Goal: Information Seeking & Learning: Learn about a topic

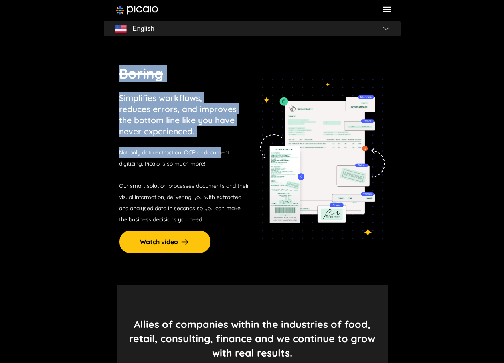
drag, startPoint x: 108, startPoint y: 84, endPoint x: 222, endPoint y: 142, distance: 128.4
click at [222, 142] on section "Boring Simplifies workflows, reduces errors, and improves the bottom line like …" at bounding box center [252, 159] width 297 height 253
click at [212, 136] on p "Simplifies workflows, reduces errors, and improves the bottom line like you hav…" at bounding box center [178, 114] width 118 height 45
drag, startPoint x: 212, startPoint y: 135, endPoint x: 122, endPoint y: 67, distance: 112.6
click at [122, 67] on div "Boring Simplifies workflows, reduces errors, and improves the bottom line like …" at bounding box center [184, 145] width 131 height 161
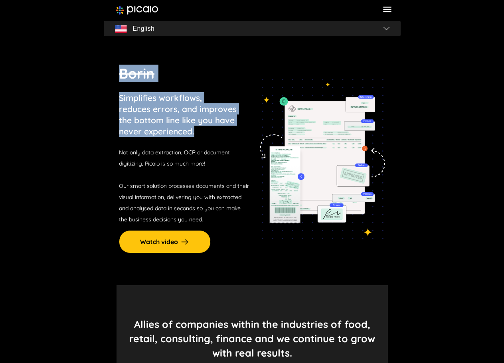
click at [121, 83] on div "Borin Simplifies workflows, reduces errors, and improves the bottom line like y…" at bounding box center [184, 145] width 131 height 161
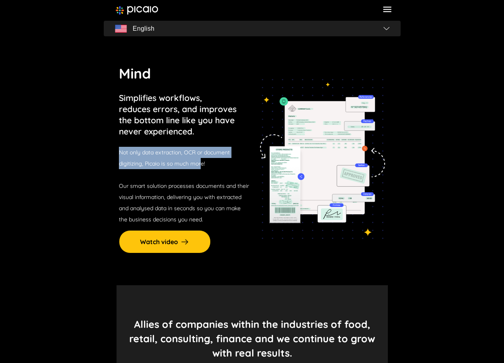
drag, startPoint x: 120, startPoint y: 151, endPoint x: 222, endPoint y: 169, distance: 103.3
click at [207, 167] on p "Not only data extraction, OCR or document digitizing, Picaio is so much more! O…" at bounding box center [184, 186] width 130 height 78
click at [222, 169] on p "Not only data extraction, OCR or document digitizing, Picaio is so much more! O…" at bounding box center [184, 186] width 130 height 78
drag, startPoint x: 222, startPoint y: 169, endPoint x: 125, endPoint y: 147, distance: 99.5
click at [126, 148] on p "Not only data extraction, OCR or document digitizing, Picaio is so much more! O…" at bounding box center [184, 186] width 130 height 78
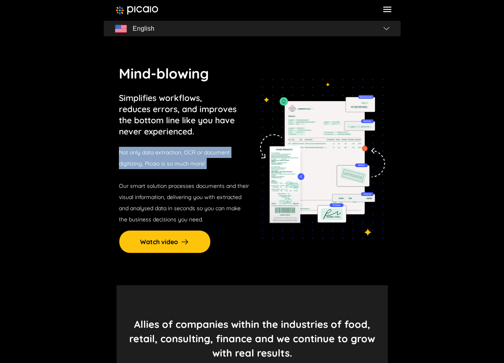
click at [125, 147] on p "Not only data extraction, OCR or document digitizing, Picaio is so much more! O…" at bounding box center [184, 186] width 130 height 78
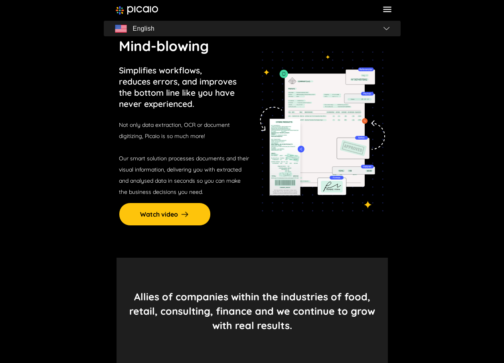
scroll to position [80, 0]
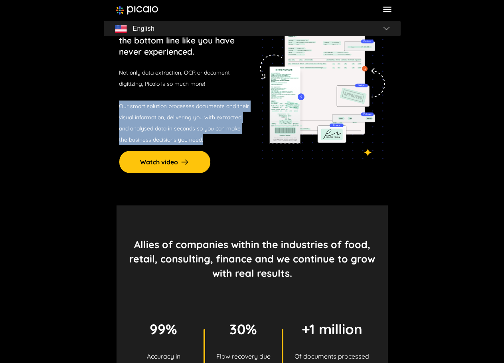
drag, startPoint x: 100, startPoint y: 106, endPoint x: 208, endPoint y: 135, distance: 111.5
click at [208, 135] on p "Not only data extraction, OCR or document digitizing, Picaio is so much more! O…" at bounding box center [184, 106] width 130 height 78
drag, startPoint x: 208, startPoint y: 135, endPoint x: 119, endPoint y: 101, distance: 95.7
click at [119, 101] on section "Simplifies workflows, reduces errors, and improves the bottom line like you hav…" at bounding box center [252, 79] width 297 height 253
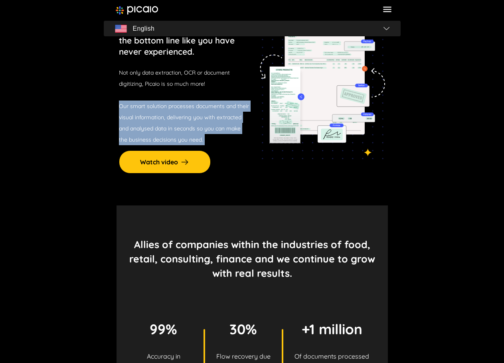
click at [119, 101] on section "Simplifies workflows, reduces errors, and improves the bottom line like you hav…" at bounding box center [252, 79] width 297 height 253
drag, startPoint x: 119, startPoint y: 101, endPoint x: 224, endPoint y: 148, distance: 116.0
click at [224, 148] on section "Boring Simplifies workflows, reduces errors, and improves the bottom line like …" at bounding box center [252, 79] width 297 height 253
click at [219, 144] on p "Not only data extraction, OCR or document digitizing, Picaio is so much more! O…" at bounding box center [184, 106] width 130 height 78
drag, startPoint x: 219, startPoint y: 144, endPoint x: 114, endPoint y: 103, distance: 112.7
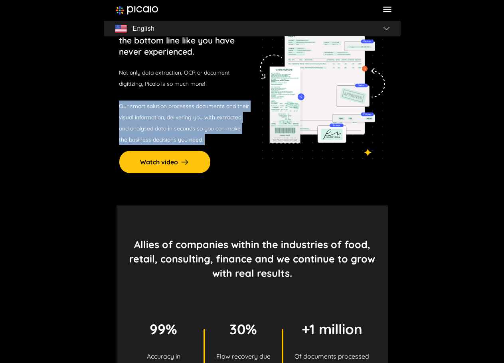
click at [114, 103] on section "Boring Simplifies workflows, reduces errors, and improves the bottom line like …" at bounding box center [252, 79] width 297 height 253
click at [113, 103] on section "Boring Simplifies workflows, reduces errors, and improves the bottom line like …" at bounding box center [252, 79] width 297 height 253
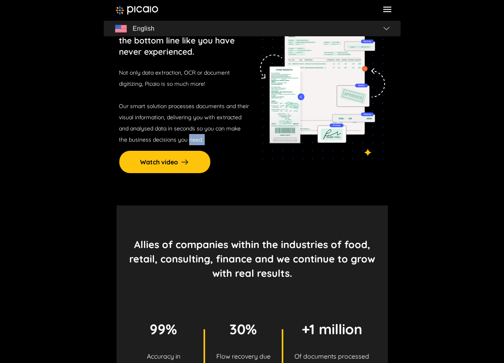
drag, startPoint x: 139, startPoint y: 110, endPoint x: 201, endPoint y: 140, distance: 68.8
click at [201, 140] on section "Boring Simplifies workflows, reduces errors, and improves the bottom line like …" at bounding box center [252, 79] width 297 height 253
click at [201, 140] on span "Our smart solution processes documents and their visual information, delivering…" at bounding box center [184, 123] width 130 height 41
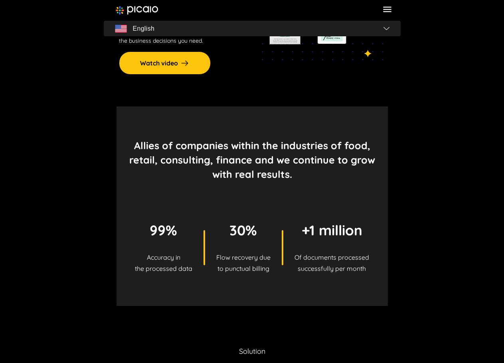
scroll to position [200, 0]
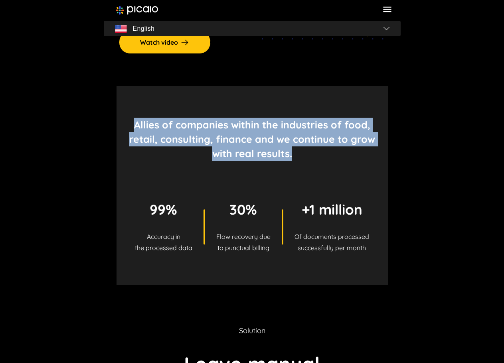
drag, startPoint x: 135, startPoint y: 121, endPoint x: 316, endPoint y: 160, distance: 185.0
click at [316, 160] on p "Allies of companies within the industries of food, retail, consulting, finance …" at bounding box center [252, 139] width 246 height 43
drag, startPoint x: 316, startPoint y: 160, endPoint x: 128, endPoint y: 115, distance: 193.5
click at [128, 115] on section "Allies of companies within the industries of food, retail, consulting, finance …" at bounding box center [253, 186] width 272 height 200
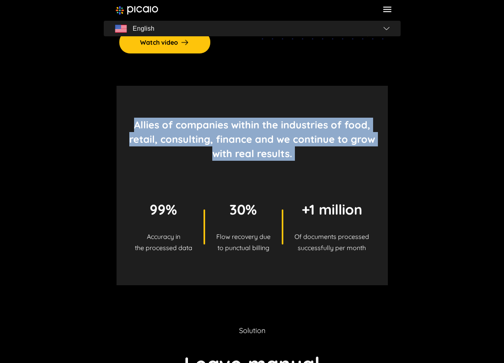
click at [128, 115] on section "Allies of companies within the industries of food, retail, consulting, finance …" at bounding box center [253, 186] width 272 height 200
drag, startPoint x: 128, startPoint y: 115, endPoint x: 300, endPoint y: 150, distance: 175.4
click at [300, 150] on section "Allies of companies within the industries of food, retail, consulting, finance …" at bounding box center [253, 186] width 272 height 200
click at [300, 150] on p "Allies of companies within the industries of food, retail, consulting, finance …" at bounding box center [252, 139] width 246 height 43
drag, startPoint x: 180, startPoint y: 123, endPoint x: 313, endPoint y: 155, distance: 136.6
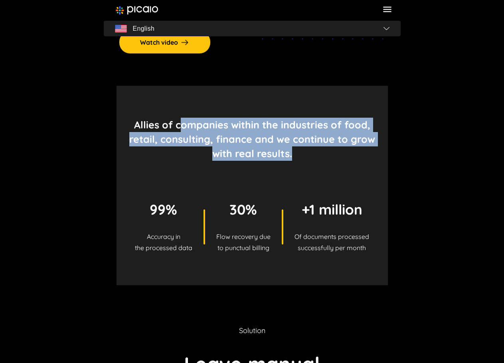
click at [313, 155] on p "Allies of companies within the industries of food, retail, consulting, finance …" at bounding box center [252, 139] width 246 height 43
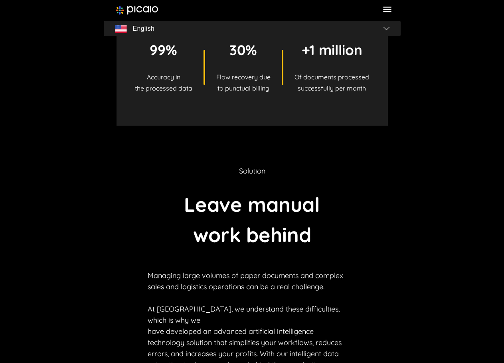
scroll to position [479, 0]
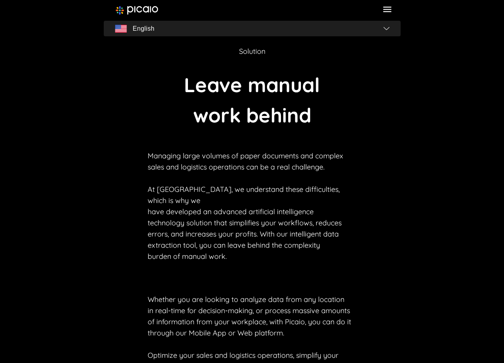
drag, startPoint x: 189, startPoint y: 93, endPoint x: 322, endPoint y: 258, distance: 212.0
click at [322, 258] on section "Solution Leave manual work behind Managing large volumes of paper documents and…" at bounding box center [252, 220] width 297 height 429
click at [322, 258] on div "Managing large volumes of paper documents and complex sales and logistics opera…" at bounding box center [252, 273] width 209 height 244
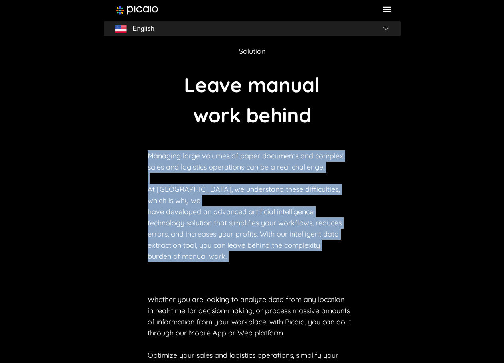
drag, startPoint x: 322, startPoint y: 258, endPoint x: 120, endPoint y: 142, distance: 232.8
click at [120, 142] on section "Solution Leave manual work behind Managing large volumes of paper documents and…" at bounding box center [252, 220] width 297 height 429
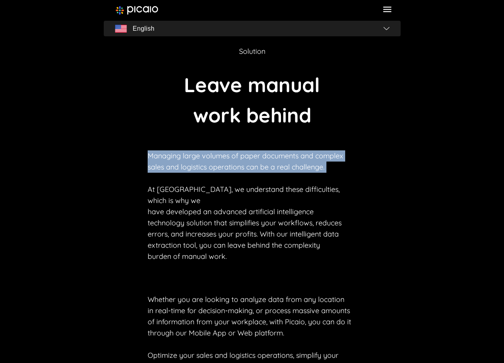
drag, startPoint x: 120, startPoint y: 142, endPoint x: 340, endPoint y: 163, distance: 220.7
click at [340, 163] on section "Solution Leave manual work behind Managing large volumes of paper documents and…" at bounding box center [252, 220] width 297 height 429
click at [340, 163] on p "Managing large volumes of paper documents and complex sales and logistics opera…" at bounding box center [252, 207] width 209 height 112
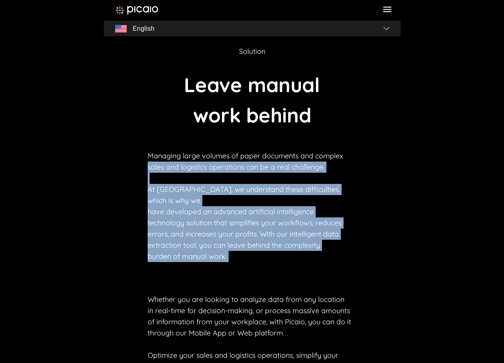
drag, startPoint x: 340, startPoint y: 163, endPoint x: 280, endPoint y: 262, distance: 114.9
click at [280, 262] on div "Managing large volumes of paper documents and complex sales and logistics opera…" at bounding box center [252, 273] width 209 height 244
drag, startPoint x: 258, startPoint y: 249, endPoint x: 123, endPoint y: 172, distance: 155.8
click at [123, 172] on section "Solution Leave manual work behind Managing large volumes of paper documents and…" at bounding box center [252, 220] width 297 height 429
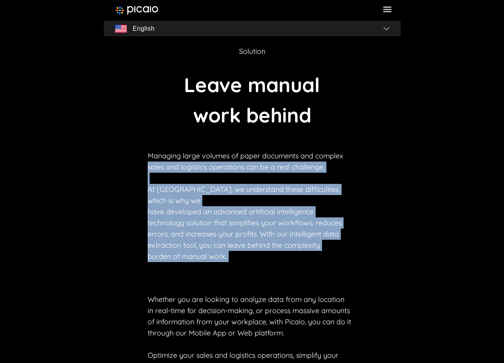
click at [123, 172] on section "Solution Leave manual work behind Managing large volumes of paper documents and…" at bounding box center [252, 220] width 297 height 429
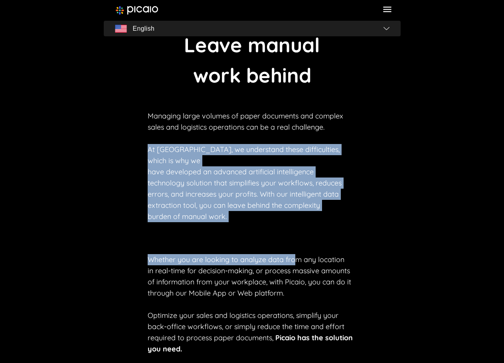
drag, startPoint x: 147, startPoint y: 152, endPoint x: 297, endPoint y: 232, distance: 169.8
click at [297, 232] on section "Solution Leave manual work behind Managing large volumes of paper documents and…" at bounding box center [252, 180] width 297 height 429
click at [297, 232] on div "Managing large volumes of paper documents and complex sales and logistics opera…" at bounding box center [252, 233] width 209 height 244
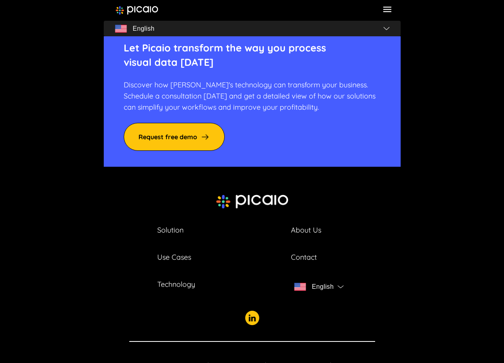
scroll to position [2773, 0]
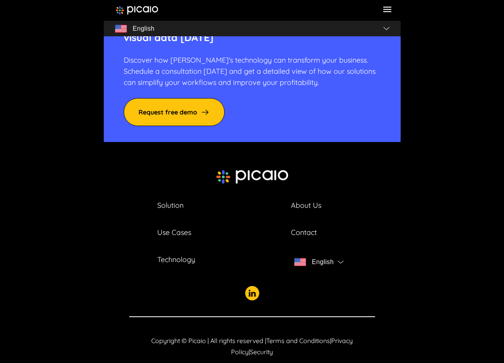
click at [167, 227] on link "Use Cases" at bounding box center [174, 232] width 34 height 11
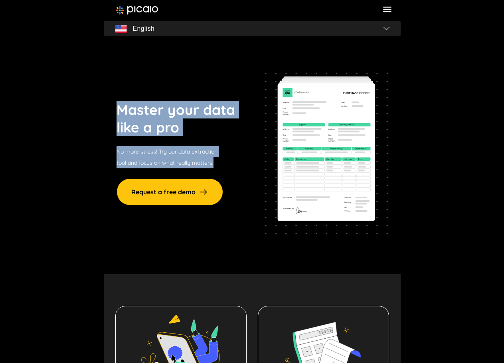
drag, startPoint x: 117, startPoint y: 80, endPoint x: 231, endPoint y: 139, distance: 127.5
click at [231, 139] on div "Master your data like a pro No more stress! Try our data extraction tool and fo…" at bounding box center [178, 153] width 123 height 105
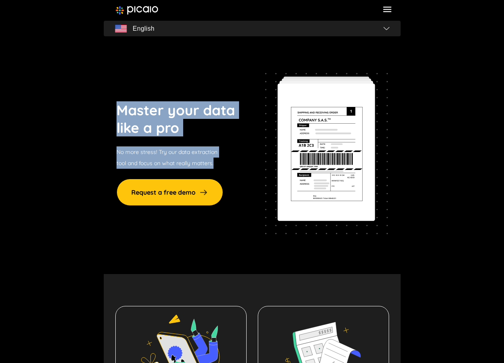
click at [231, 139] on div "Master your data like a pro No more stress! Try our data extraction tool and fo…" at bounding box center [178, 153] width 123 height 105
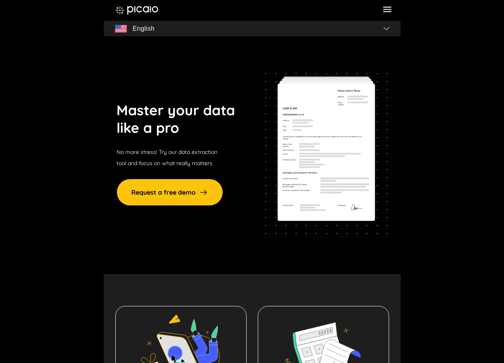
click at [250, 159] on section "Master your data like a pro No more stress! Try our data extraction tool and fo…" at bounding box center [252, 154] width 297 height 242
